Goal: Information Seeking & Learning: Learn about a topic

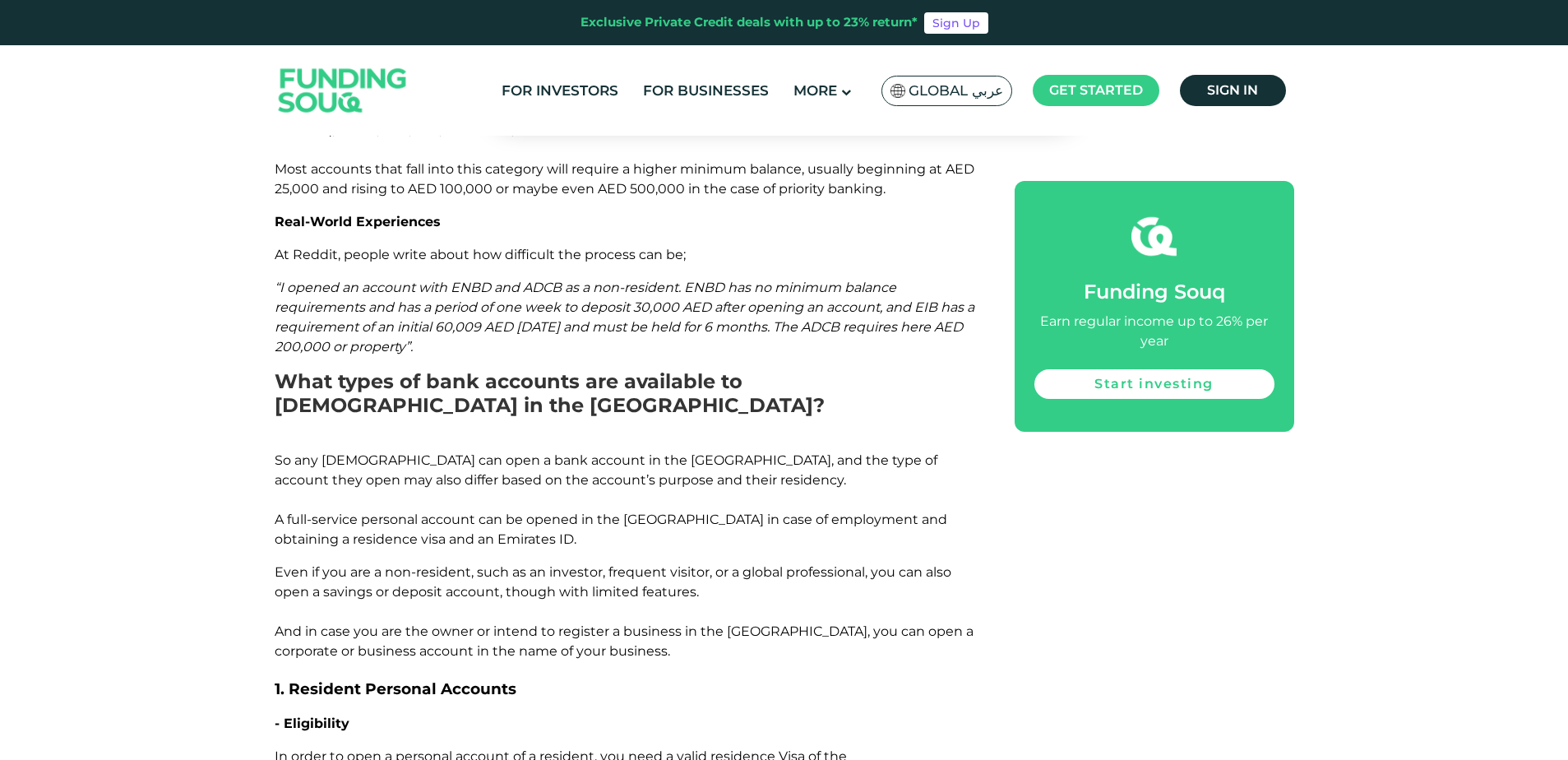
scroll to position [1644, 0]
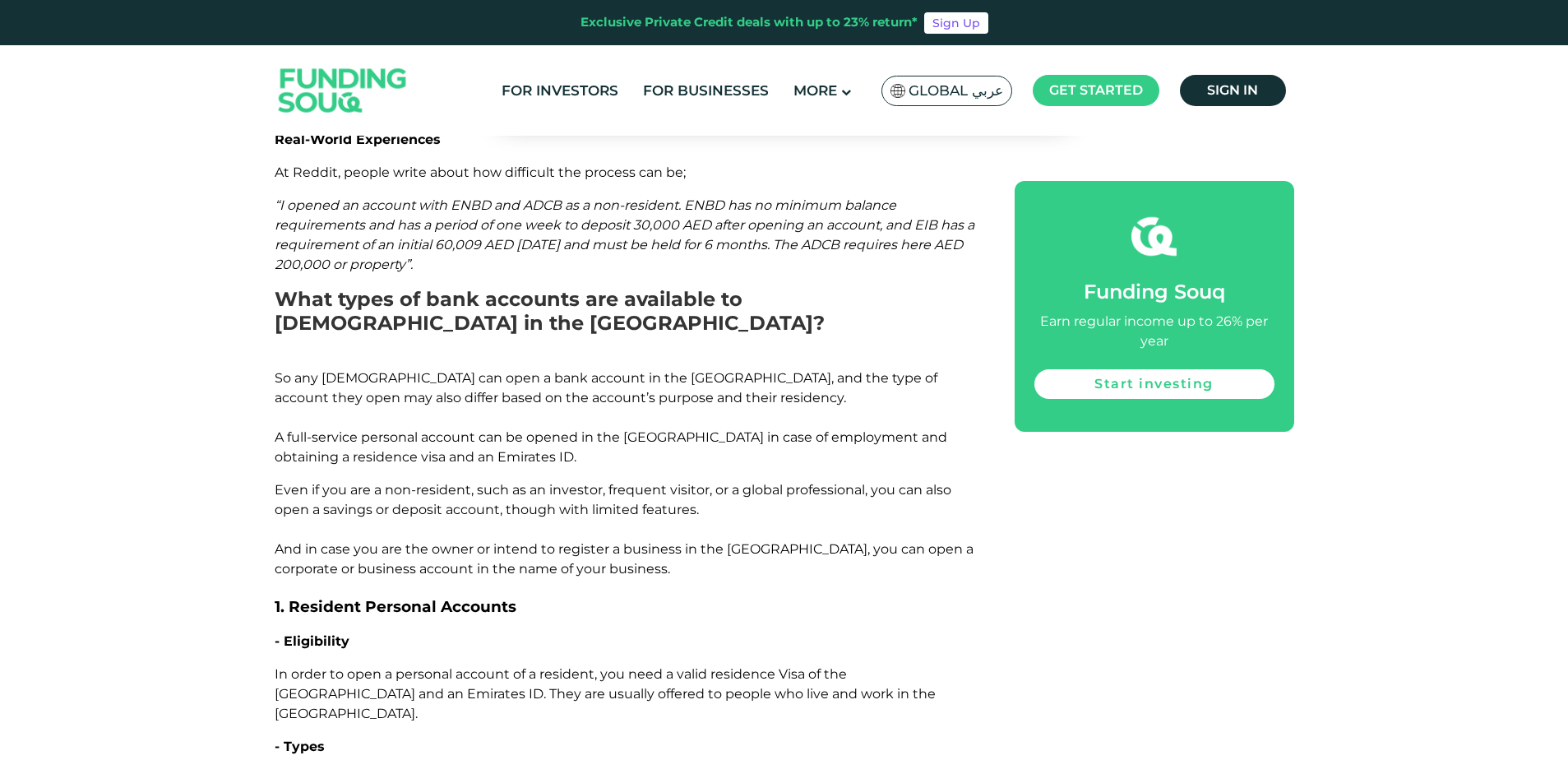
click at [653, 370] on span "So any [DEMOGRAPHIC_DATA] can open a bank account in the [GEOGRAPHIC_DATA], and…" at bounding box center [610, 417] width 672 height 95
click at [630, 370] on span "So any [DEMOGRAPHIC_DATA] can open a bank account in the [GEOGRAPHIC_DATA], and…" at bounding box center [610, 417] width 672 height 95
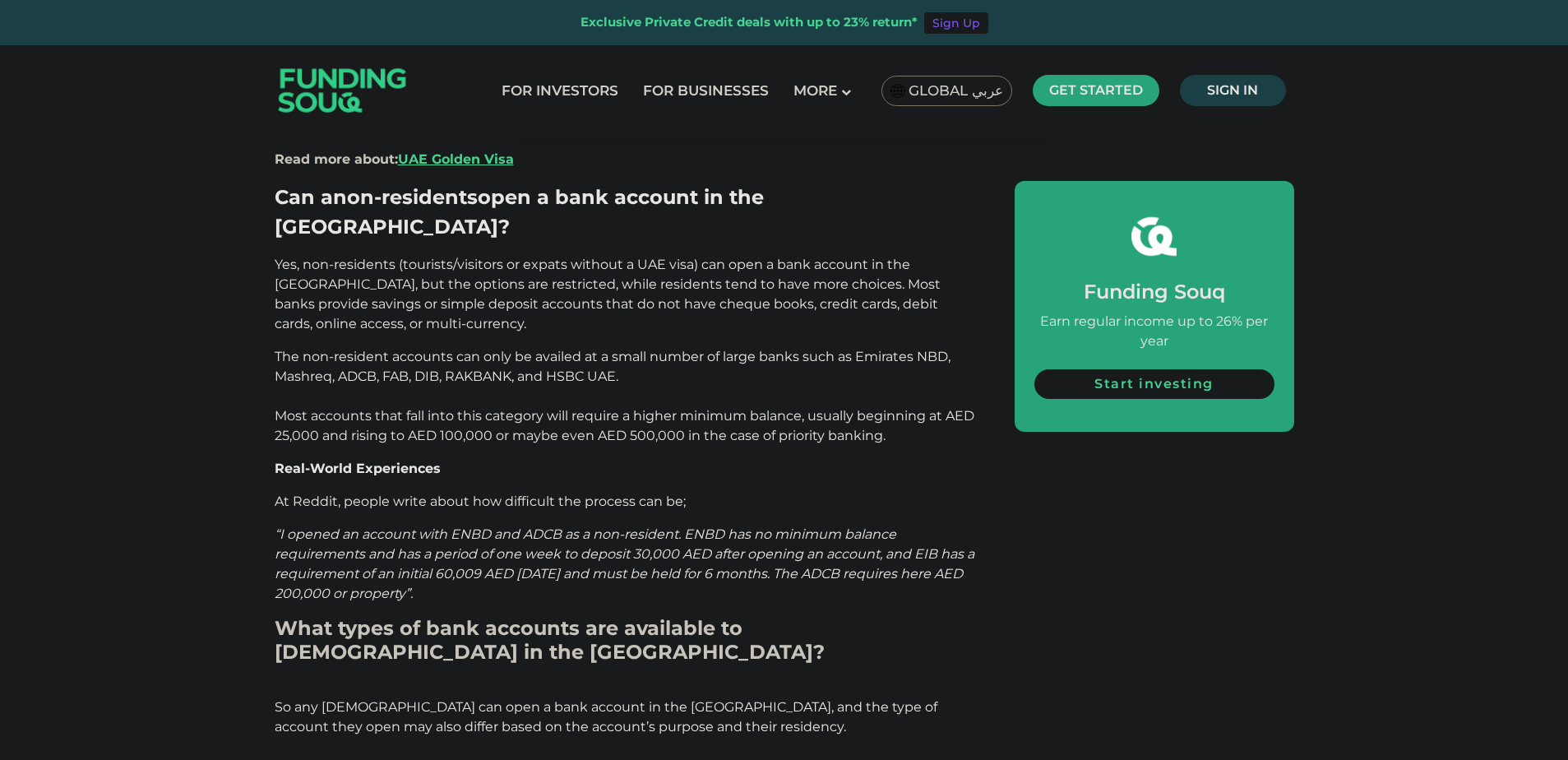
scroll to position [1233, 0]
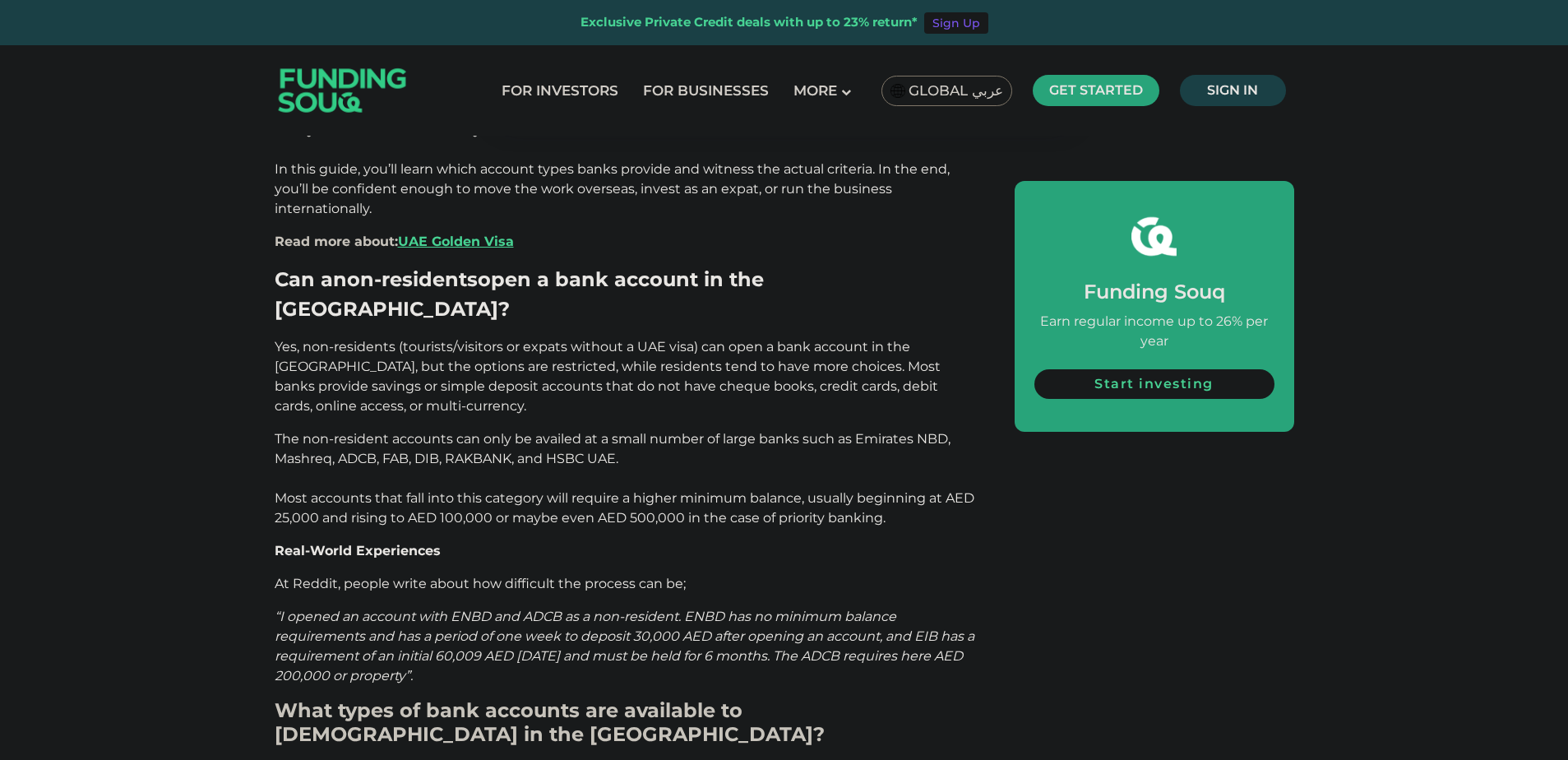
click at [361, 575] on span "At Reddit, people write about how difficult the process can be;" at bounding box center [480, 583] width 411 height 15
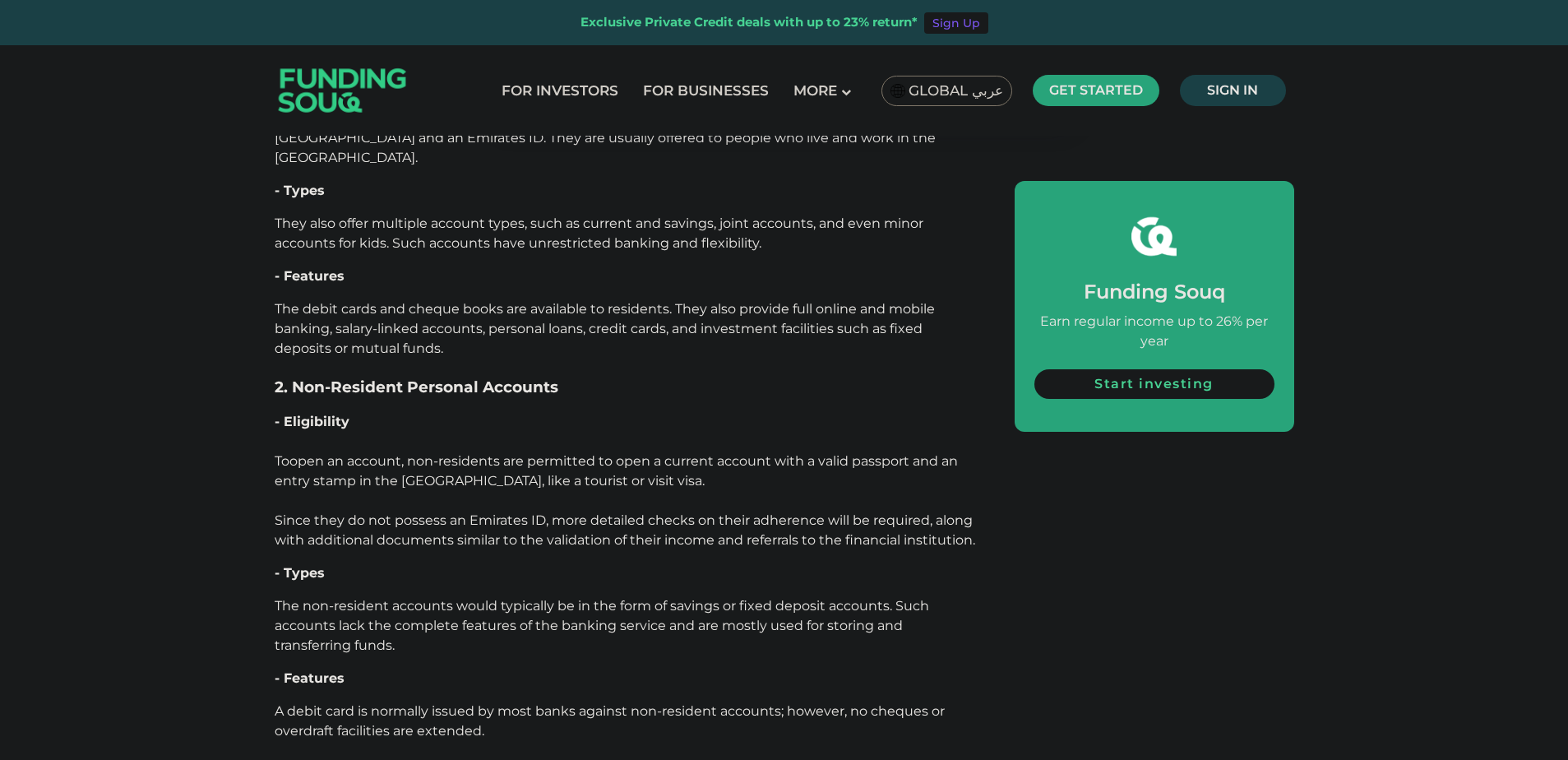
scroll to position [2283, 0]
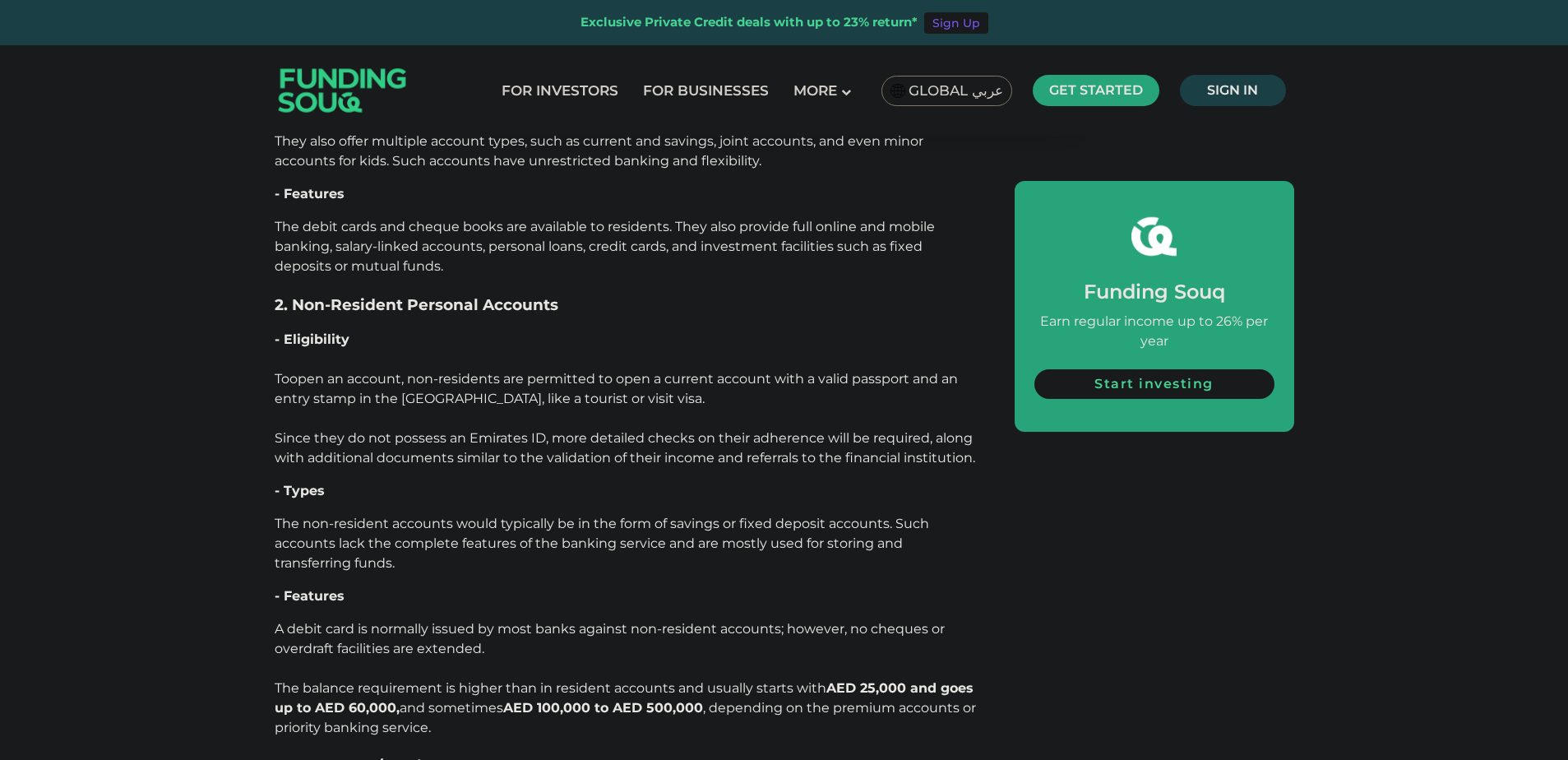
click at [785, 514] on p "The non-resident accounts would typically be in the form of savings or fixed de…" at bounding box center [625, 543] width 703 height 59
click at [423, 371] on span "open an account, non-residents are permitted to open a current account with a v…" at bounding box center [625, 417] width 700 height 95
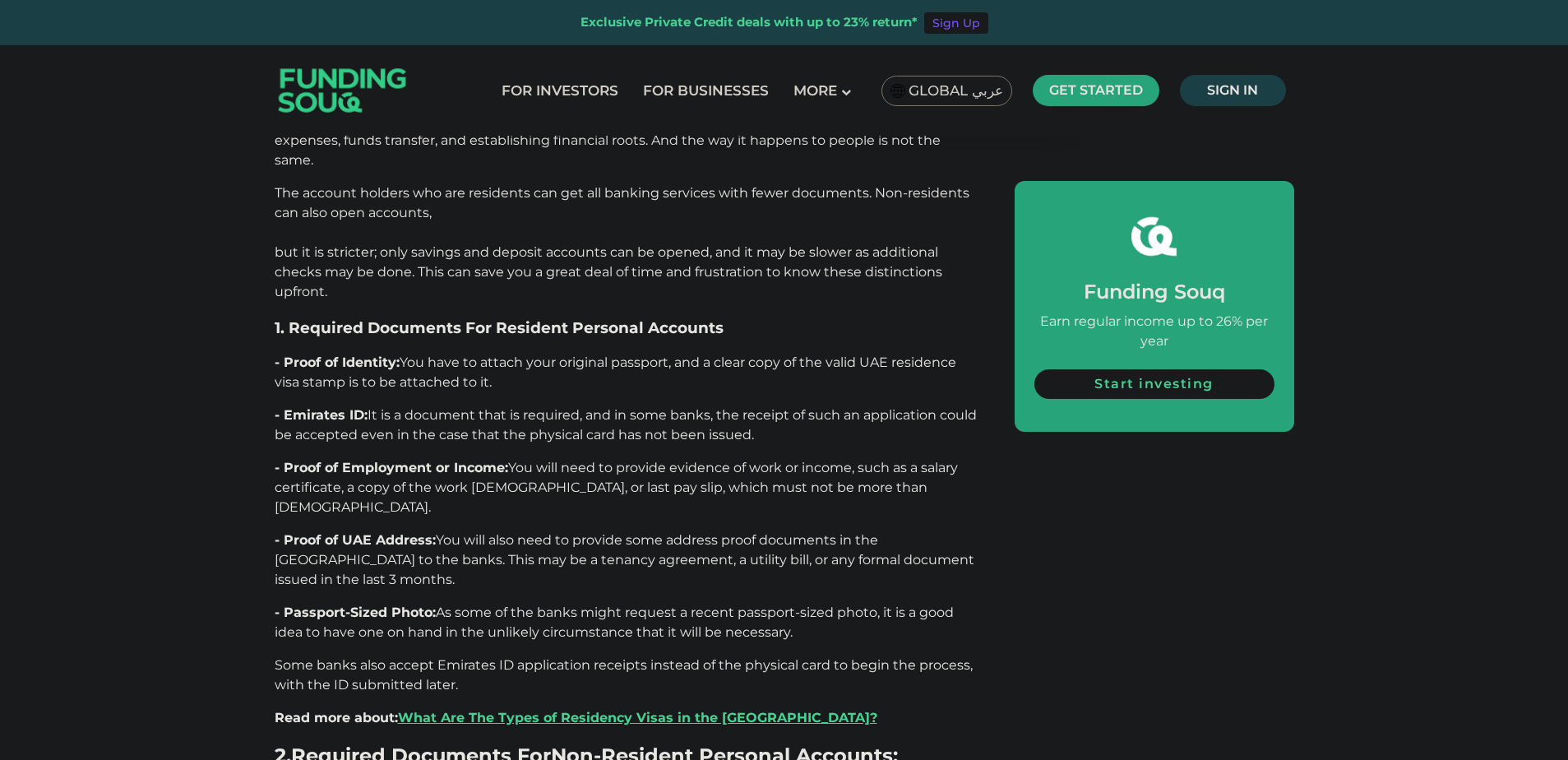
scroll to position [3735, 0]
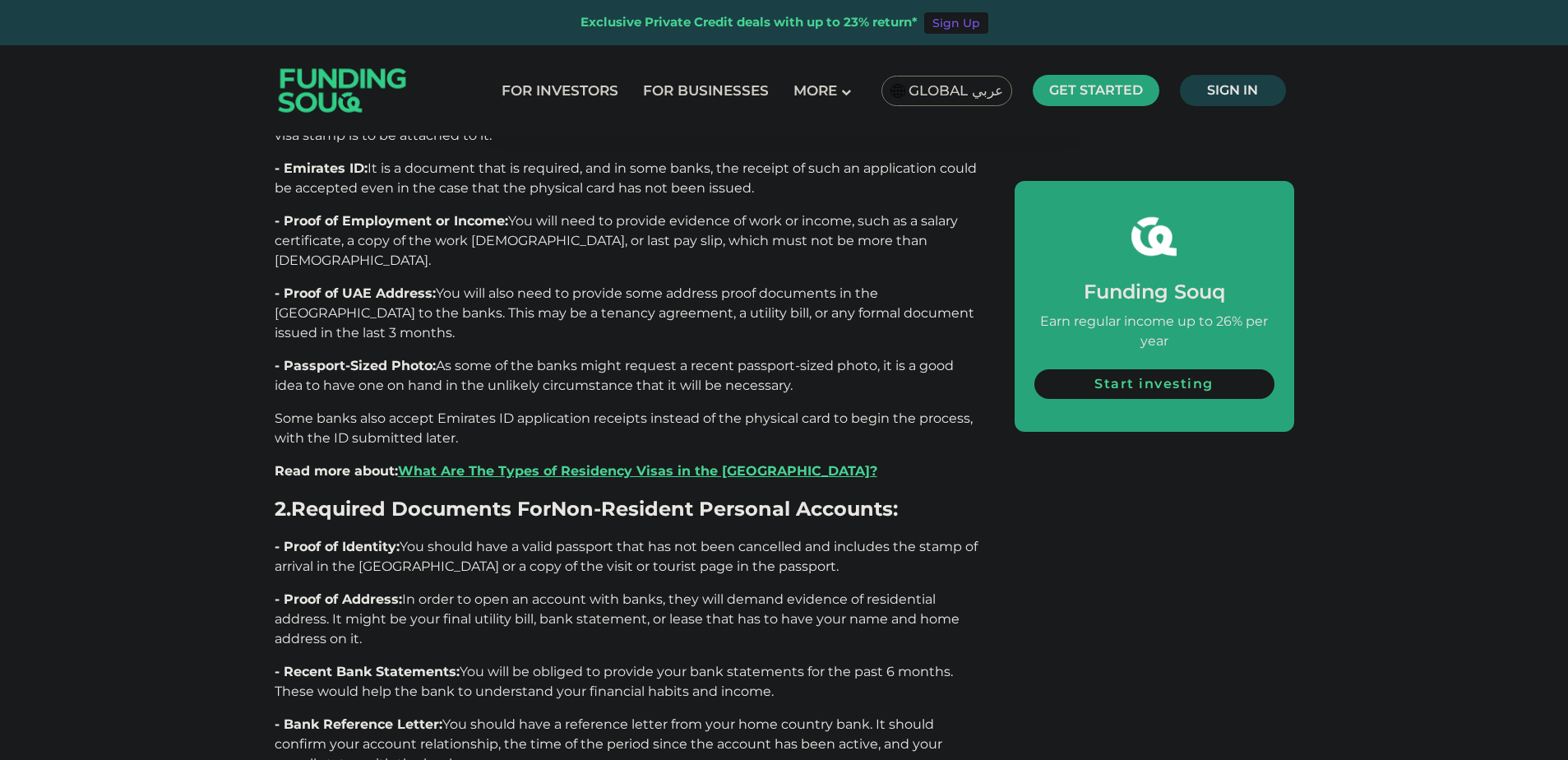
click at [435, 538] on span "You should have a valid passport that has not been cancelled and includes the s…" at bounding box center [625, 556] width 703 height 35
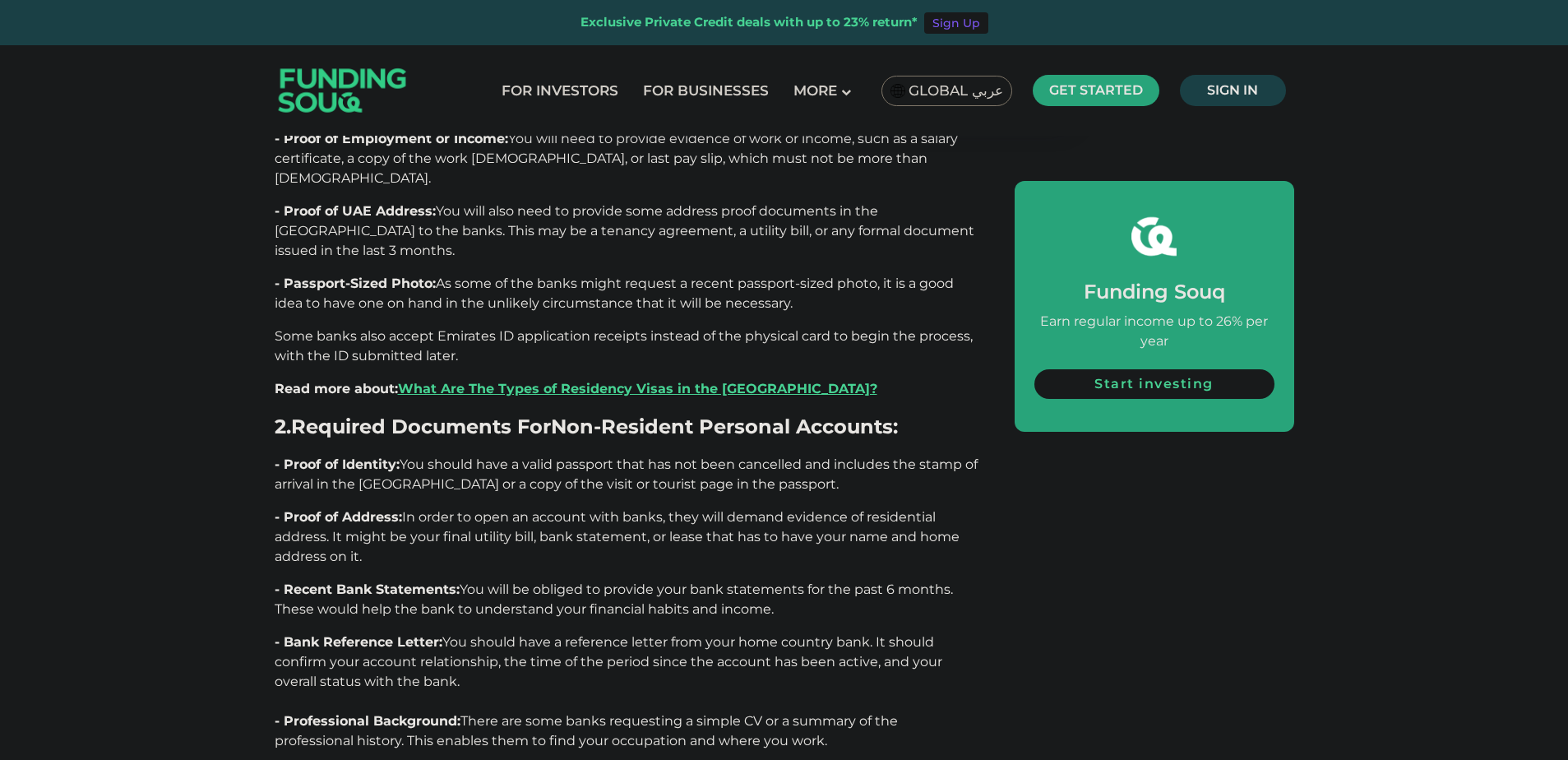
click at [518, 632] on p "- Bank Reference Letter: You should have a reference letter from your home coun…" at bounding box center [625, 661] width 703 height 59
drag, startPoint x: 404, startPoint y: 521, endPoint x: 392, endPoint y: 530, distance: 15.0
click at [401, 692] on p at bounding box center [625, 701] width 703 height 20
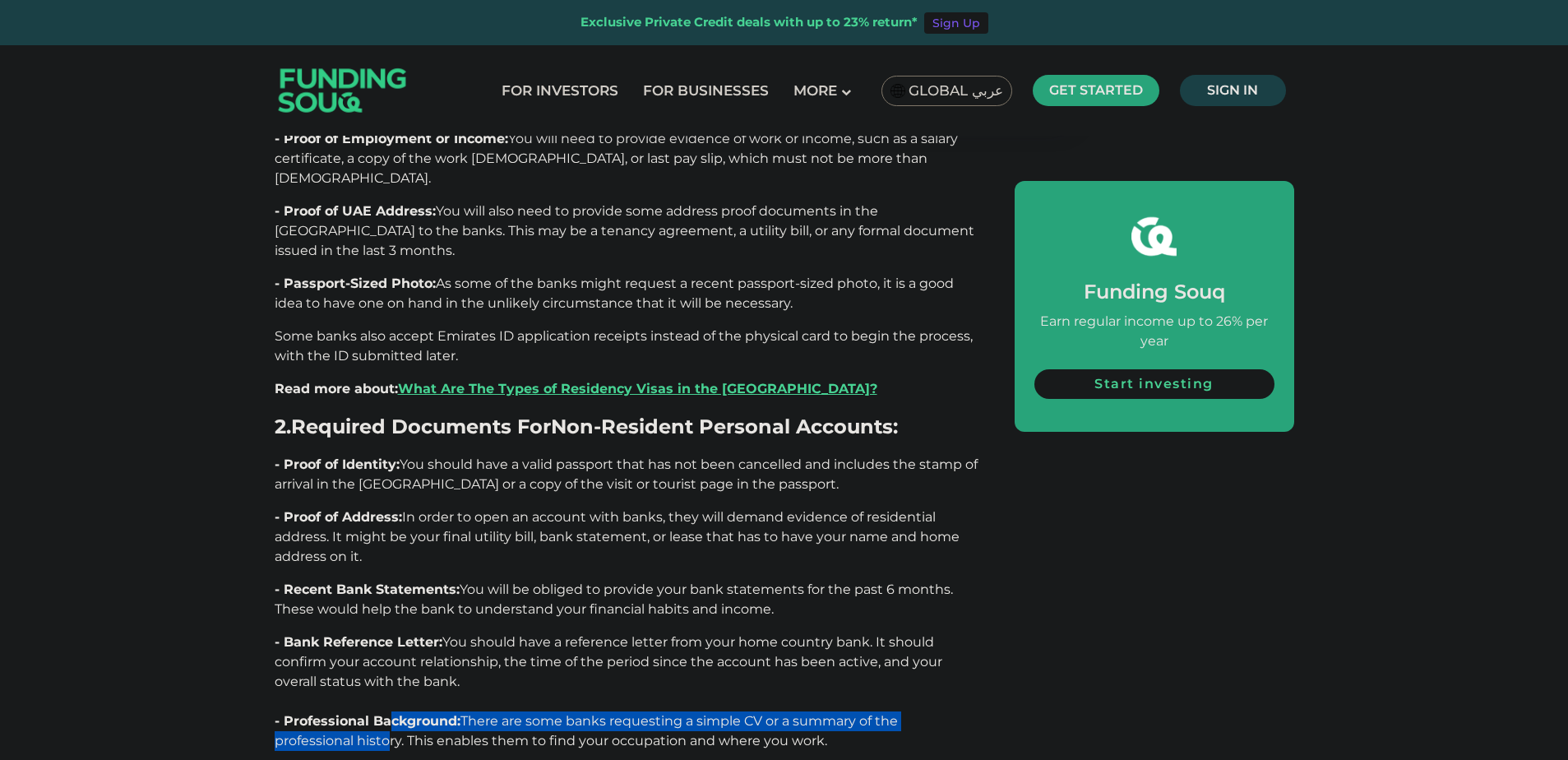
click at [388, 711] on p "- Professional Background: There are some banks requesting a simple CV or a sum…" at bounding box center [625, 731] width 703 height 39
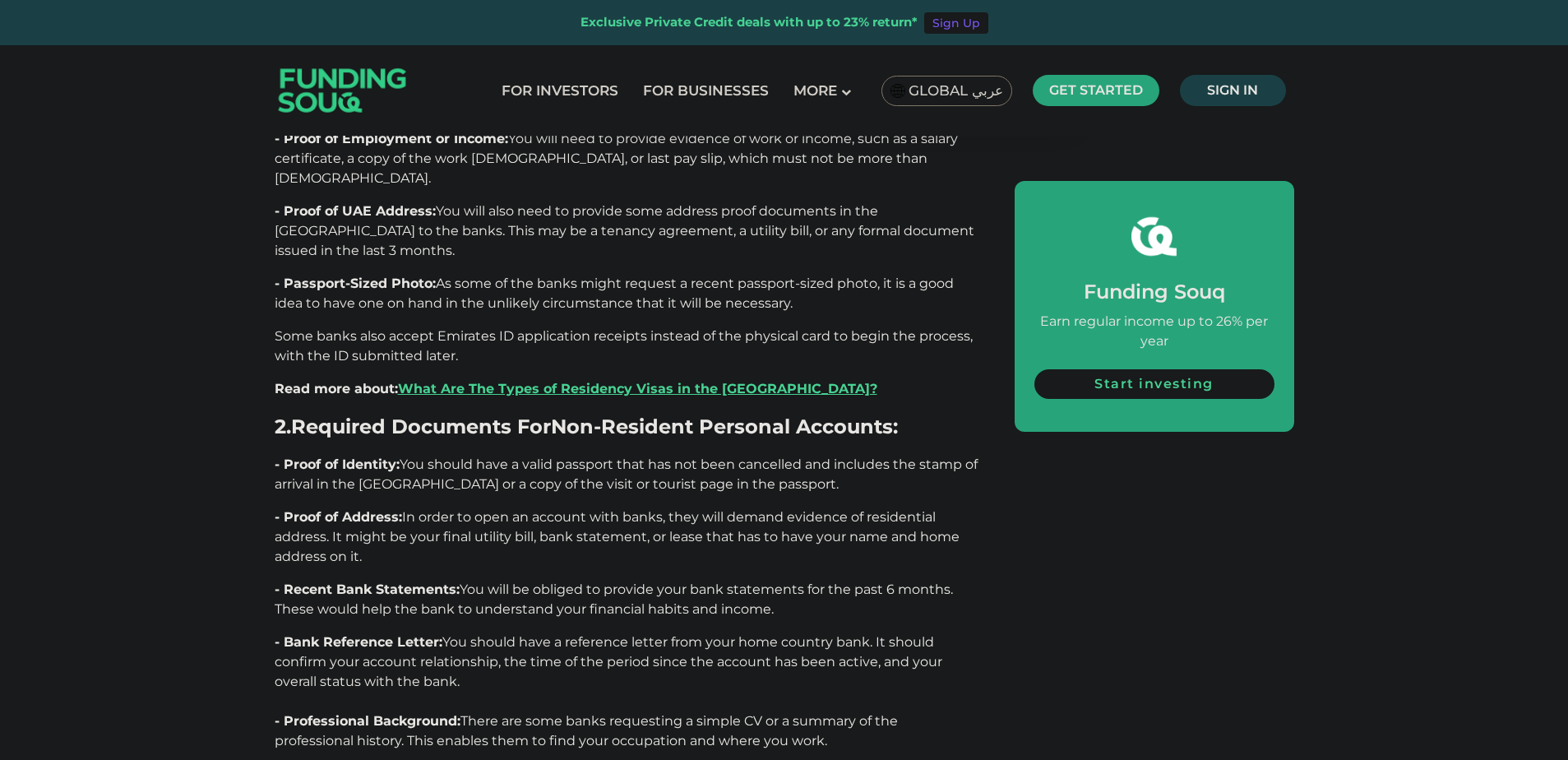
drag, startPoint x: 388, startPoint y: 559, endPoint x: 415, endPoint y: 593, distance: 43.4
click at [415, 759] on span "- Source of Funds Documentation:" at bounding box center [392, 773] width 235 height 15
click at [337, 581] on span "You will be obliged to provide your bank statements for the past 6 months. Thes…" at bounding box center [614, 598] width 678 height 35
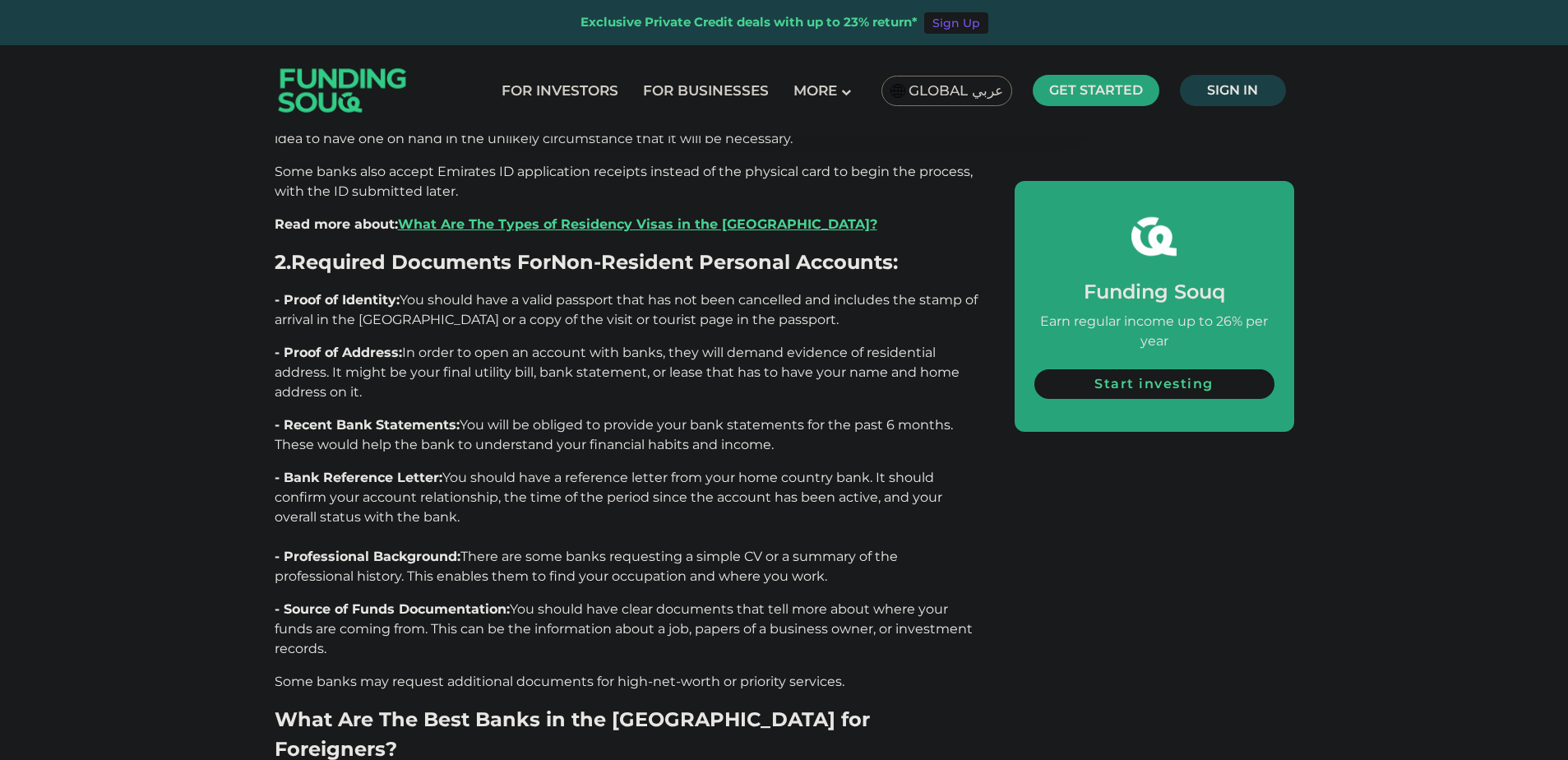
scroll to position [3653, 0]
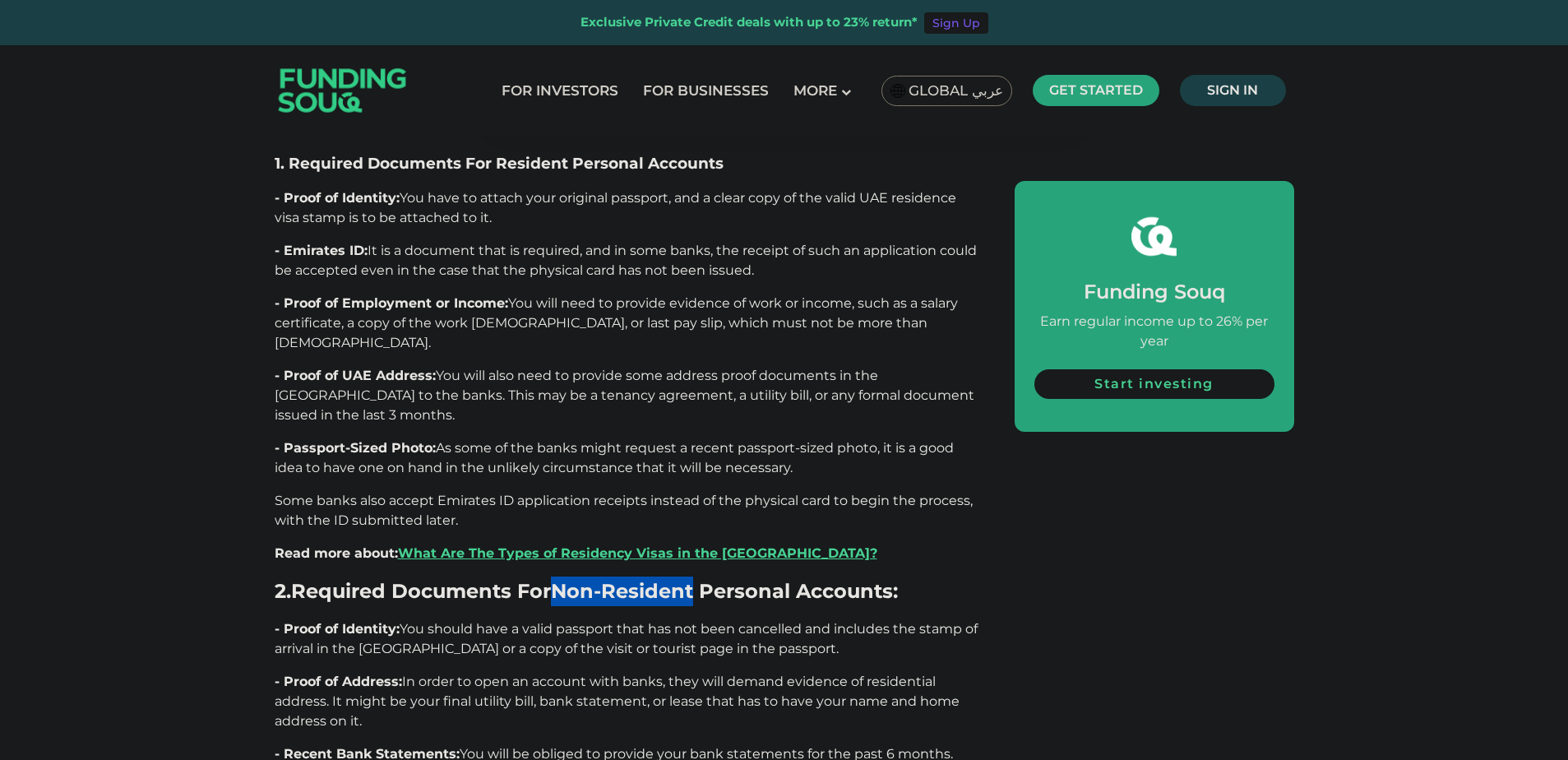
drag, startPoint x: 560, startPoint y: 406, endPoint x: 705, endPoint y: 416, distance: 145.3
click at [705, 579] on span "2. Required Documents For Non‑Resident Personal Accounts:" at bounding box center [585, 590] width 623 height 24
copy span "Non‑Resident"
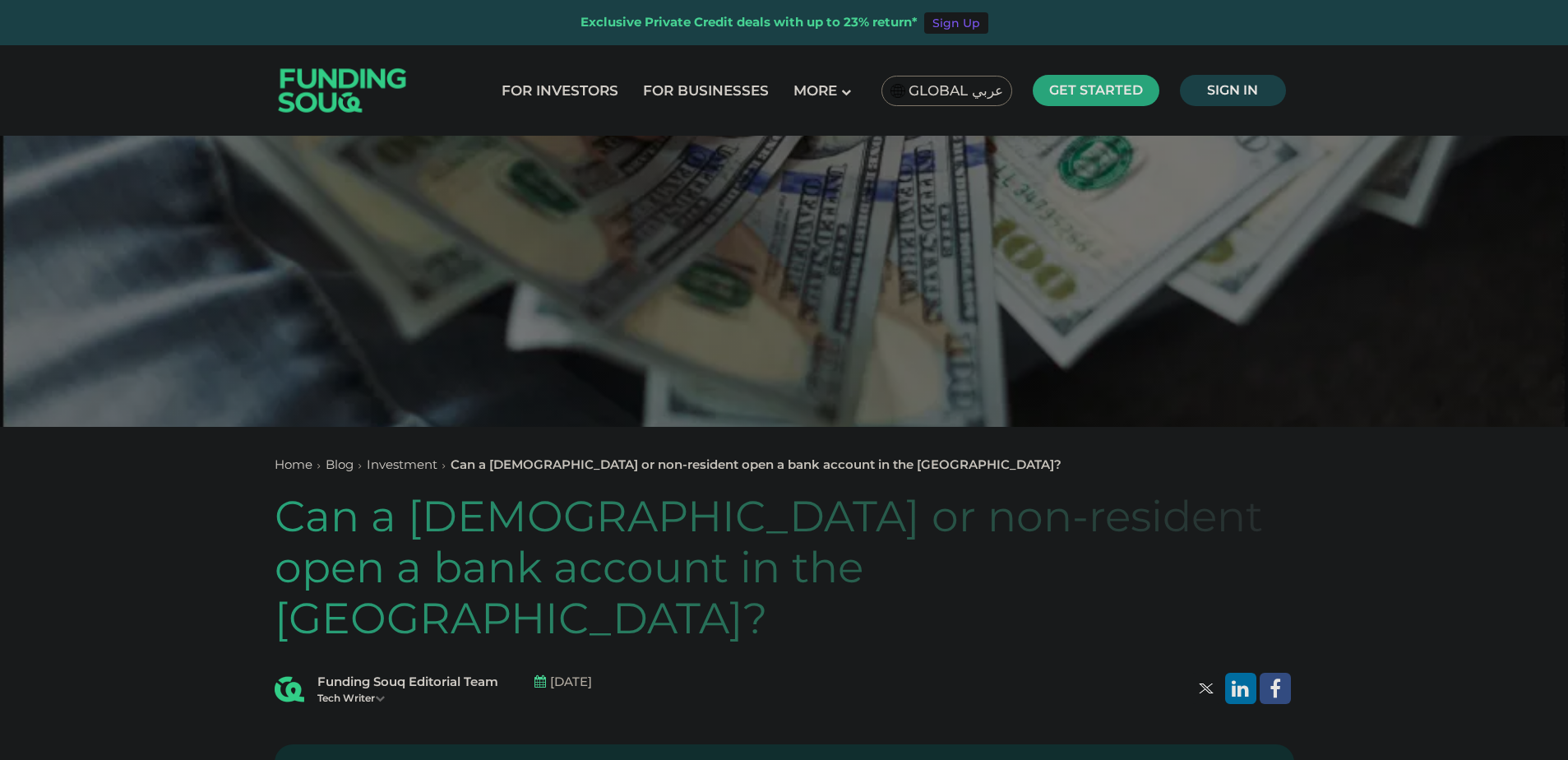
scroll to position [0, 0]
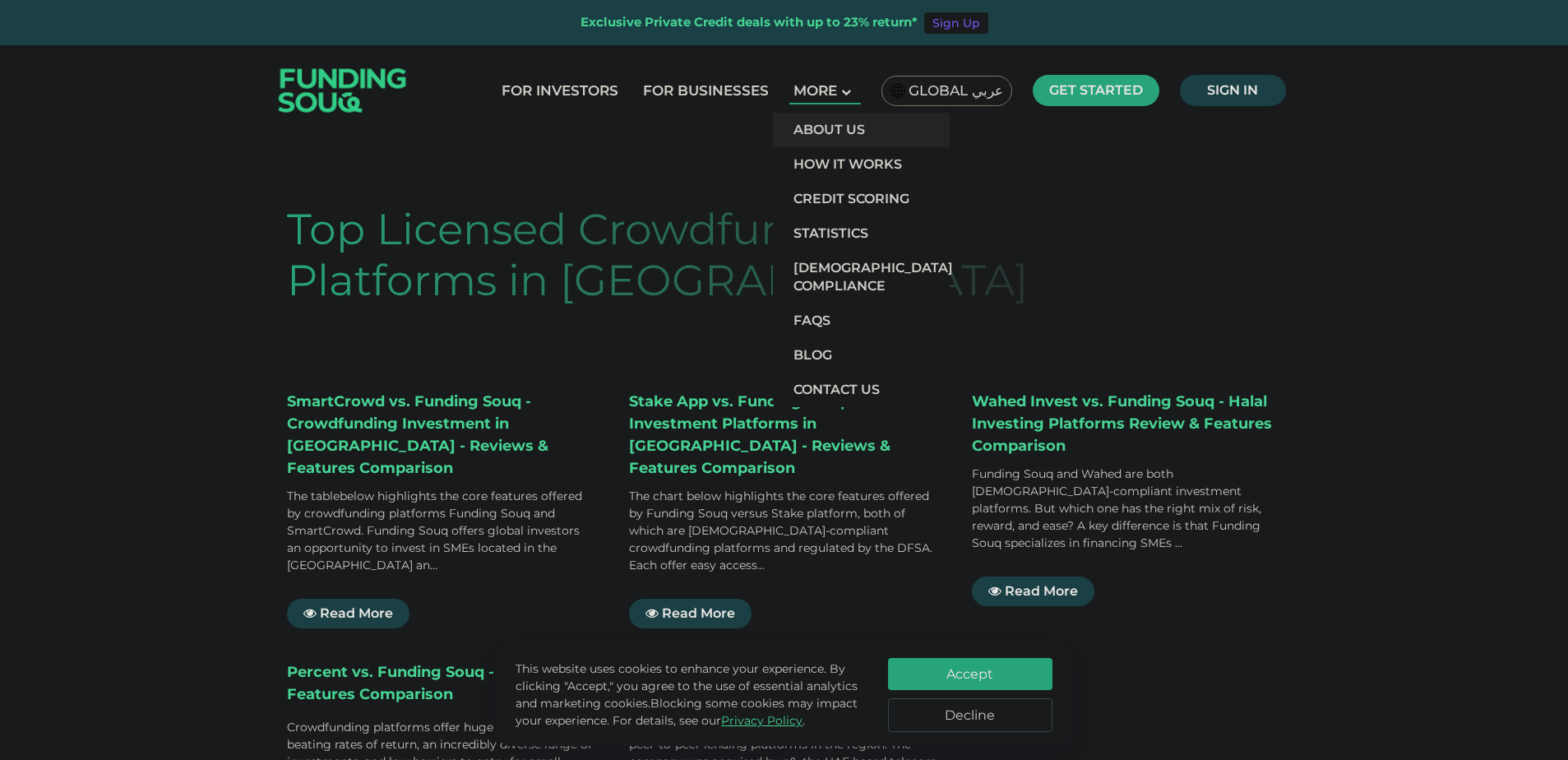
click at [827, 135] on link "About Us" at bounding box center [861, 130] width 176 height 35
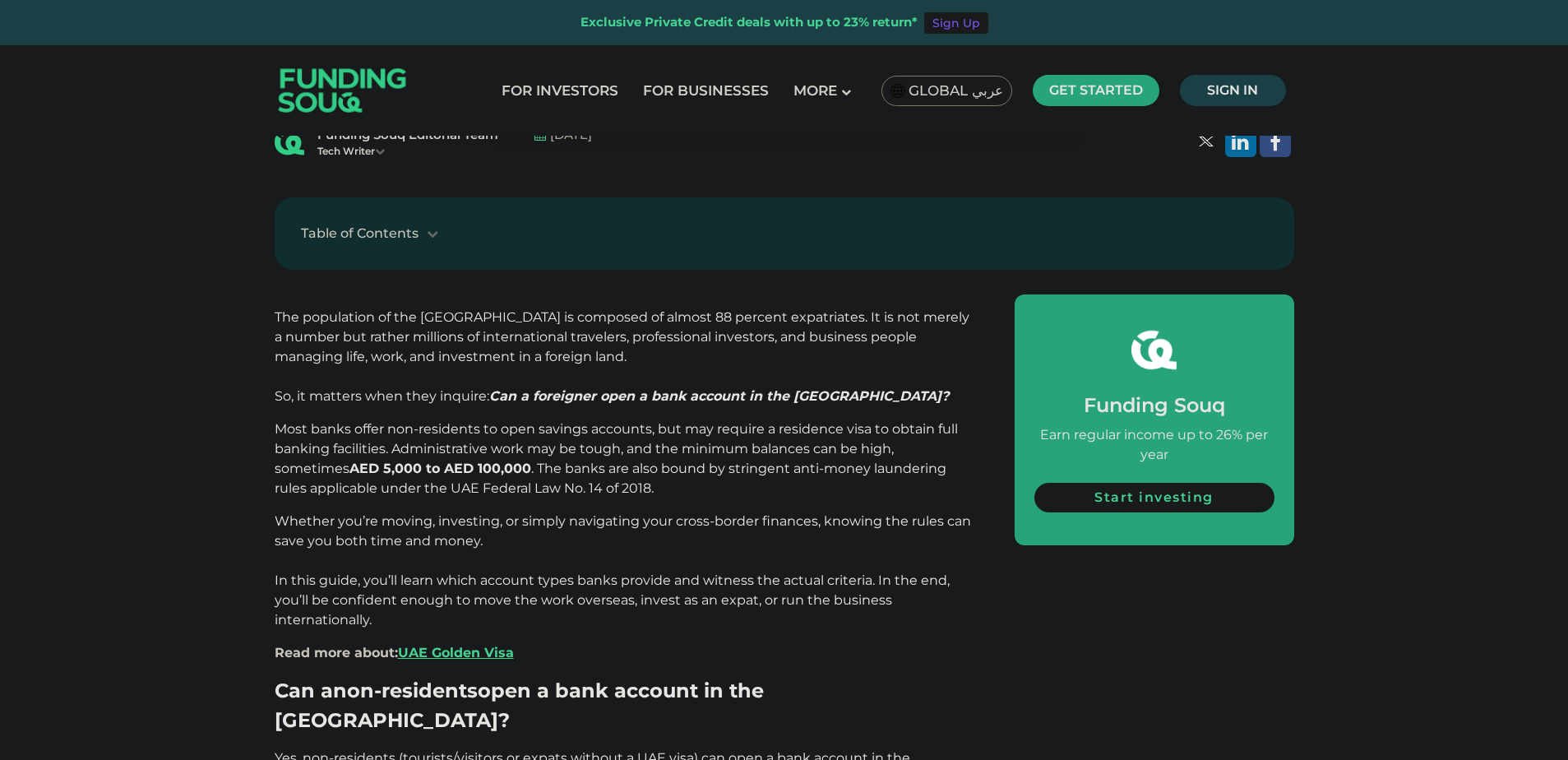
scroll to position [575, 0]
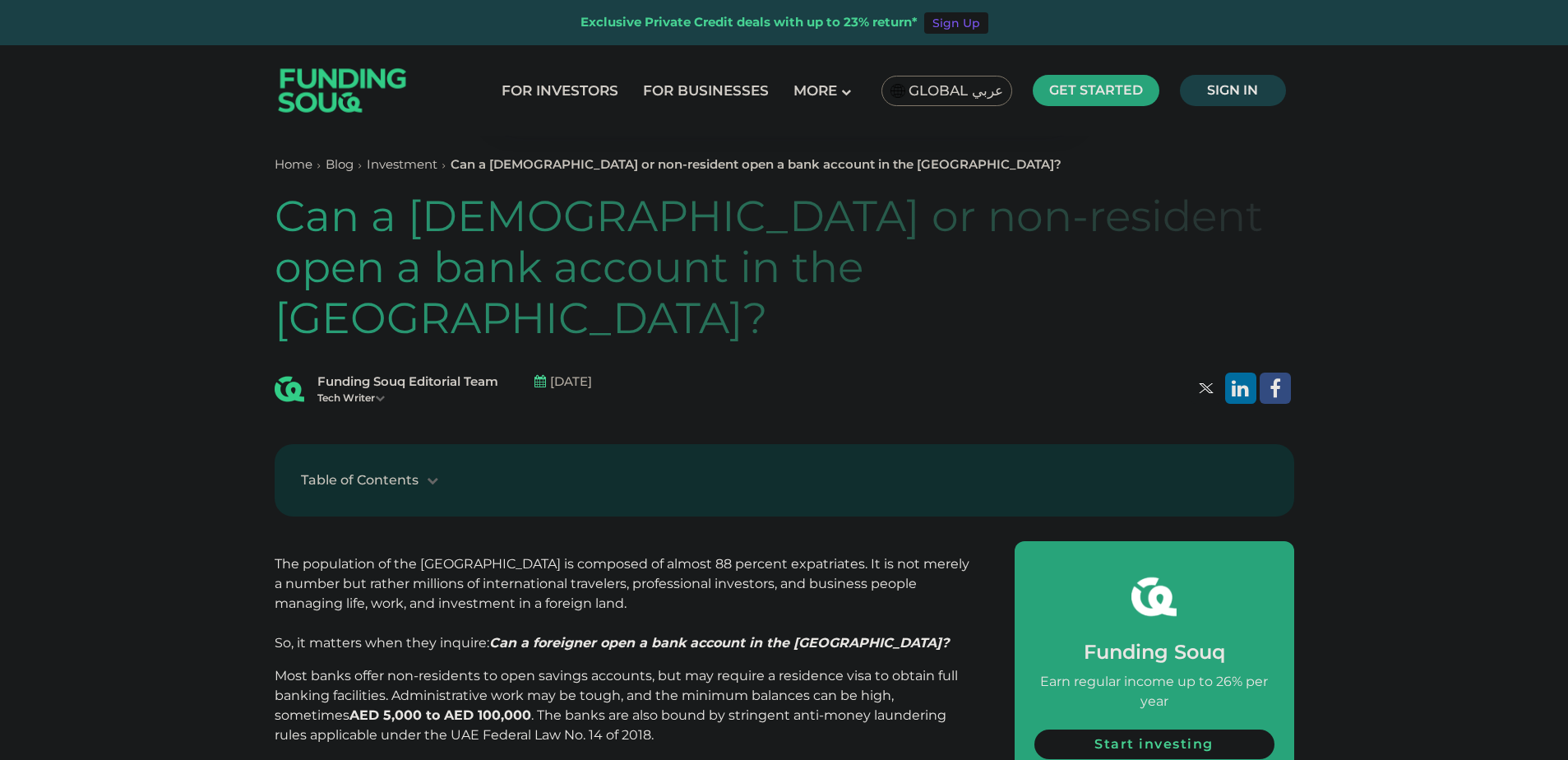
click at [378, 393] on icon at bounding box center [380, 398] width 10 height 10
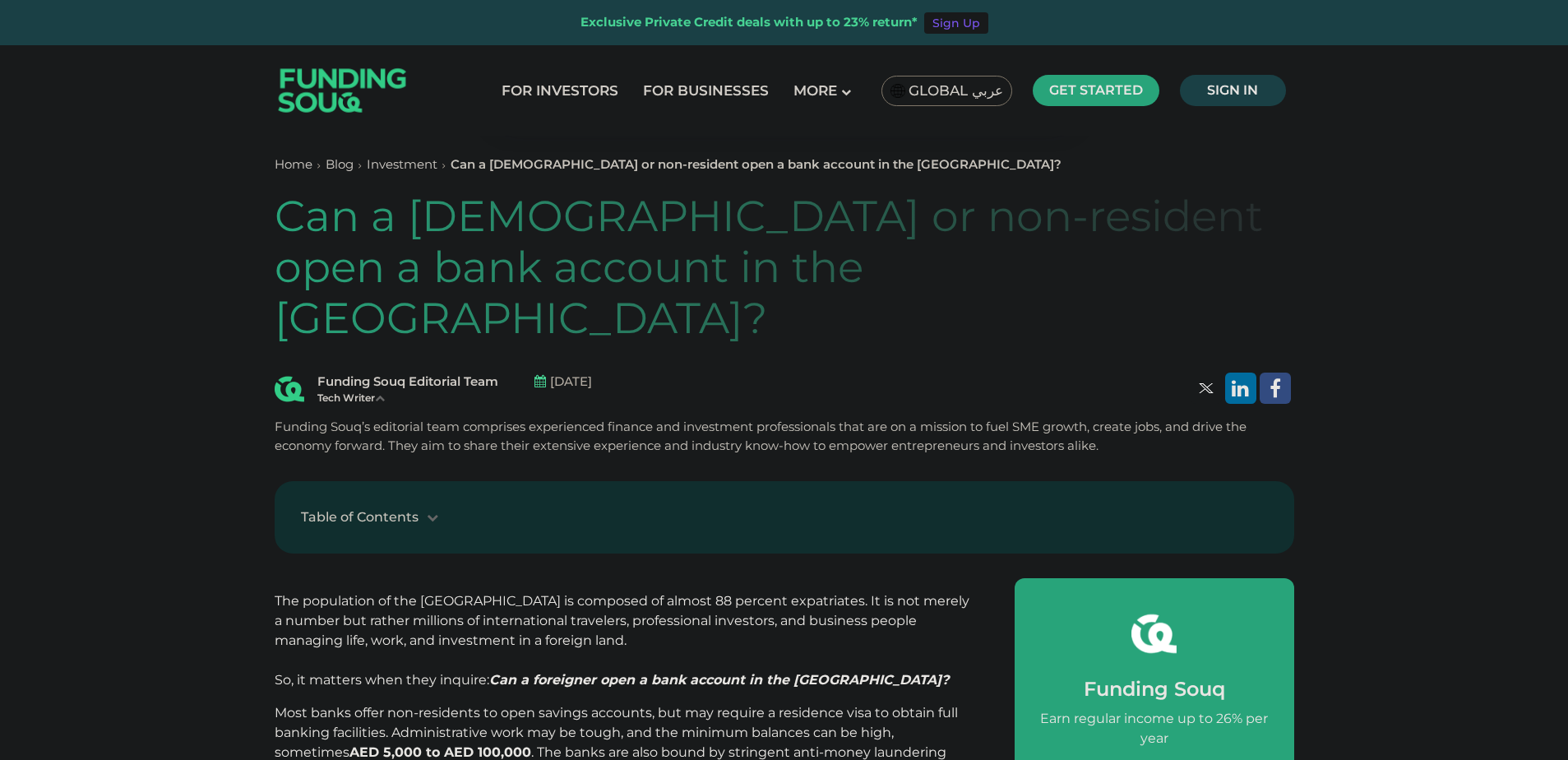
scroll to position [1233, 0]
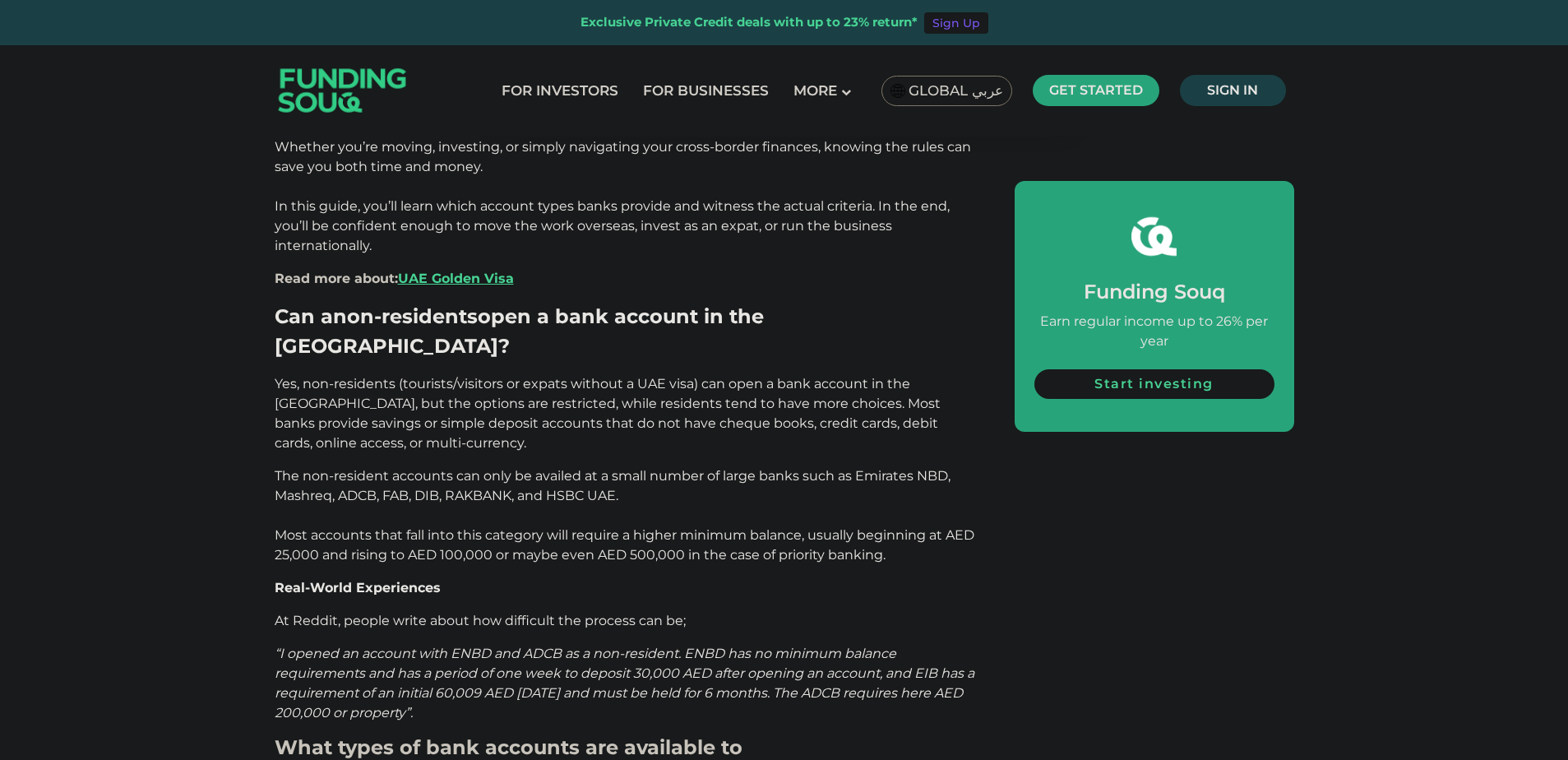
click at [499, 468] on span "The non-resident accounts can only be availed at a small number of large banks …" at bounding box center [624, 515] width 700 height 95
click at [833, 466] on p "The non-resident accounts can only be availed at a small number of large banks …" at bounding box center [625, 515] width 703 height 99
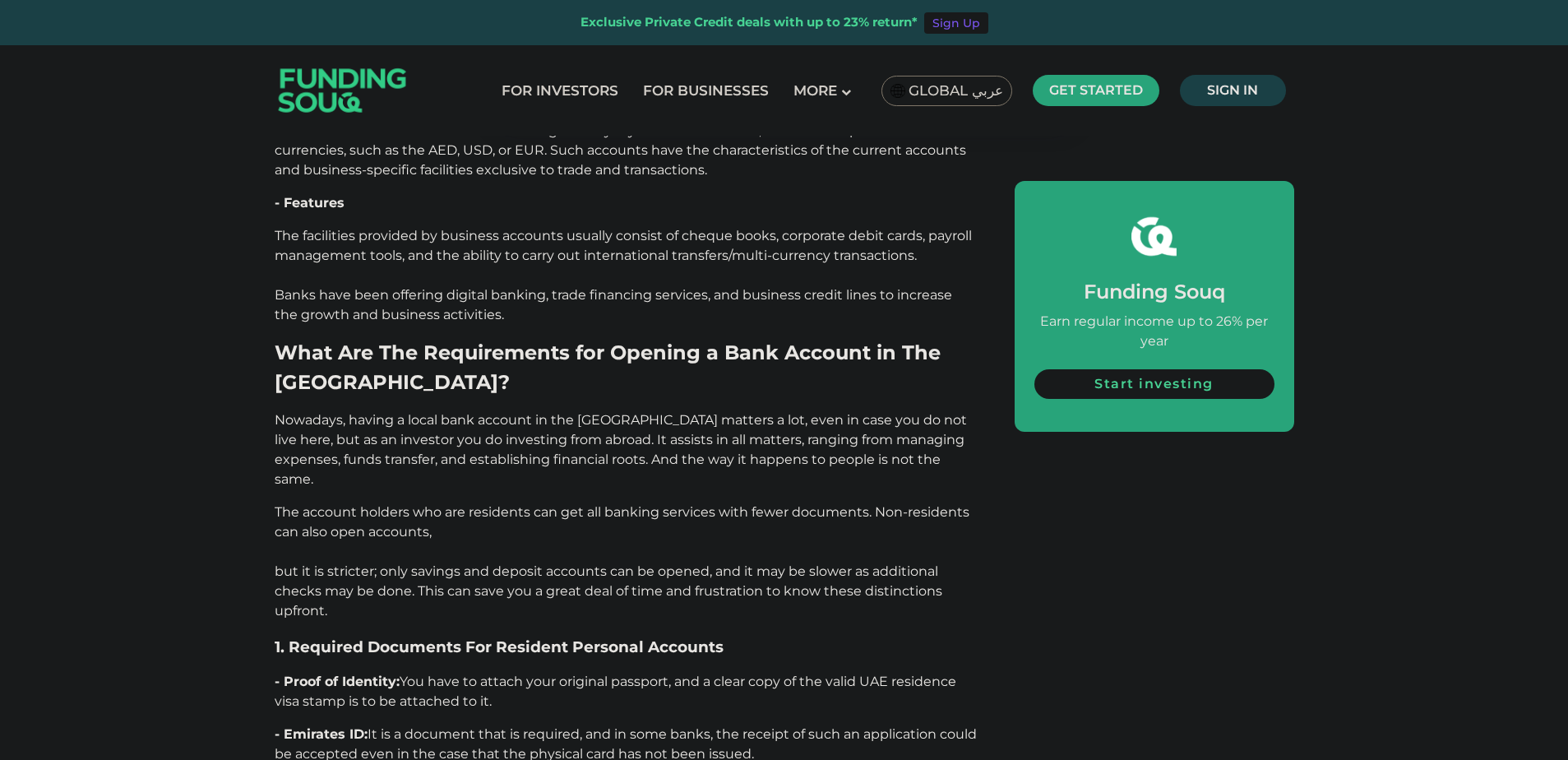
scroll to position [3371, 0]
